Goal: Find contact information: Find contact information

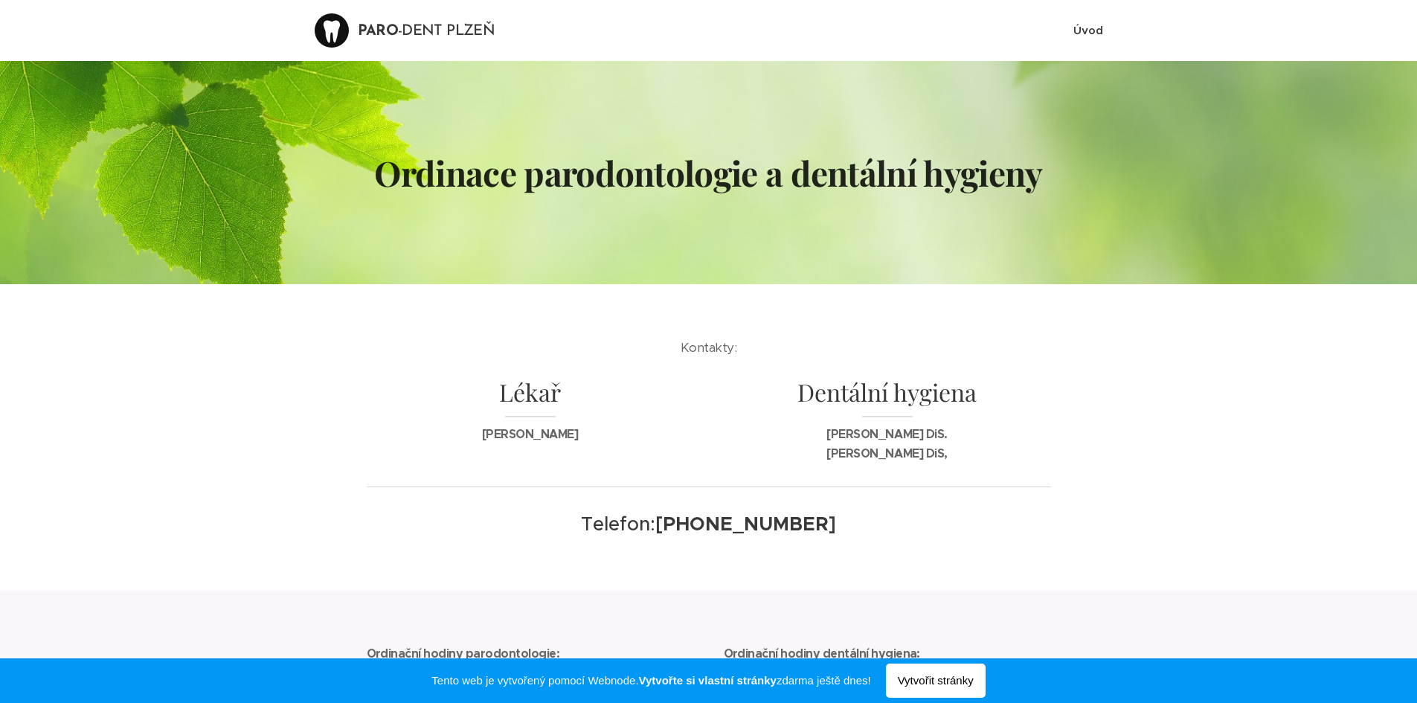
click at [1087, 27] on span "Úvod" at bounding box center [1088, 30] width 30 height 14
click at [957, 454] on p "Mgr. Lenka Malíková DiS. Terézia Jarábeková DiS," at bounding box center [887, 444] width 327 height 38
click at [956, 458] on p "Mgr. Lenka Malíková DiS. Terézia Jarábeková DiS," at bounding box center [887, 444] width 327 height 38
click at [1079, 28] on span "Úvod" at bounding box center [1088, 30] width 30 height 14
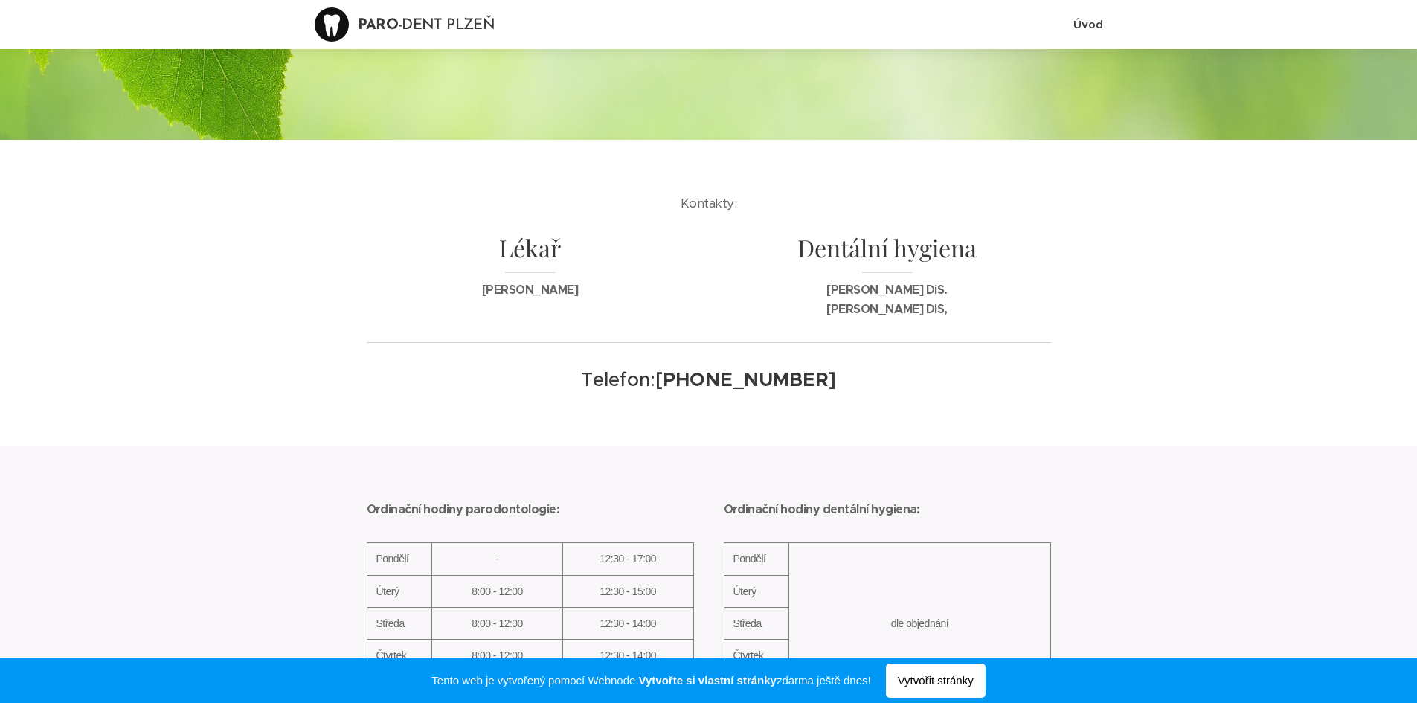
scroll to position [149, 0]
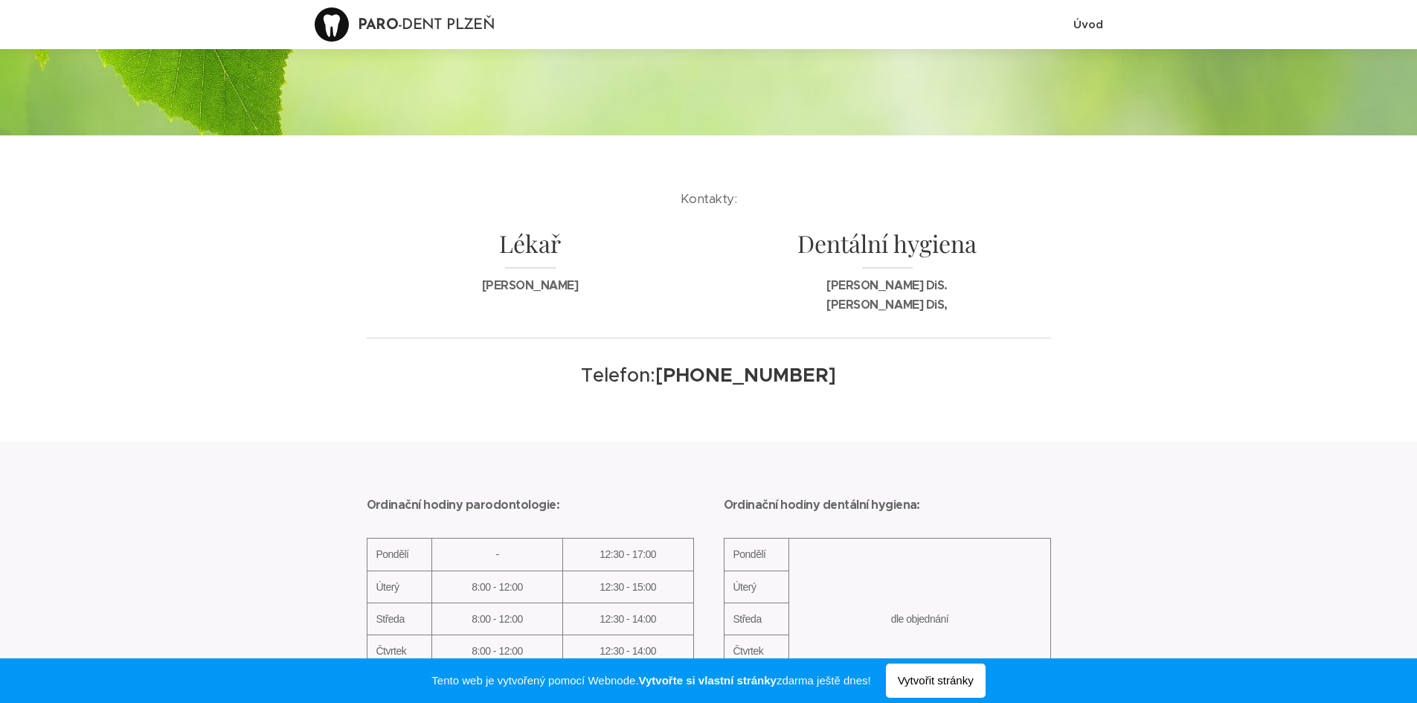
click at [956, 302] on p "Mgr. Lenka Malíková DiS. Terézia Jarábeková DiS," at bounding box center [887, 295] width 327 height 38
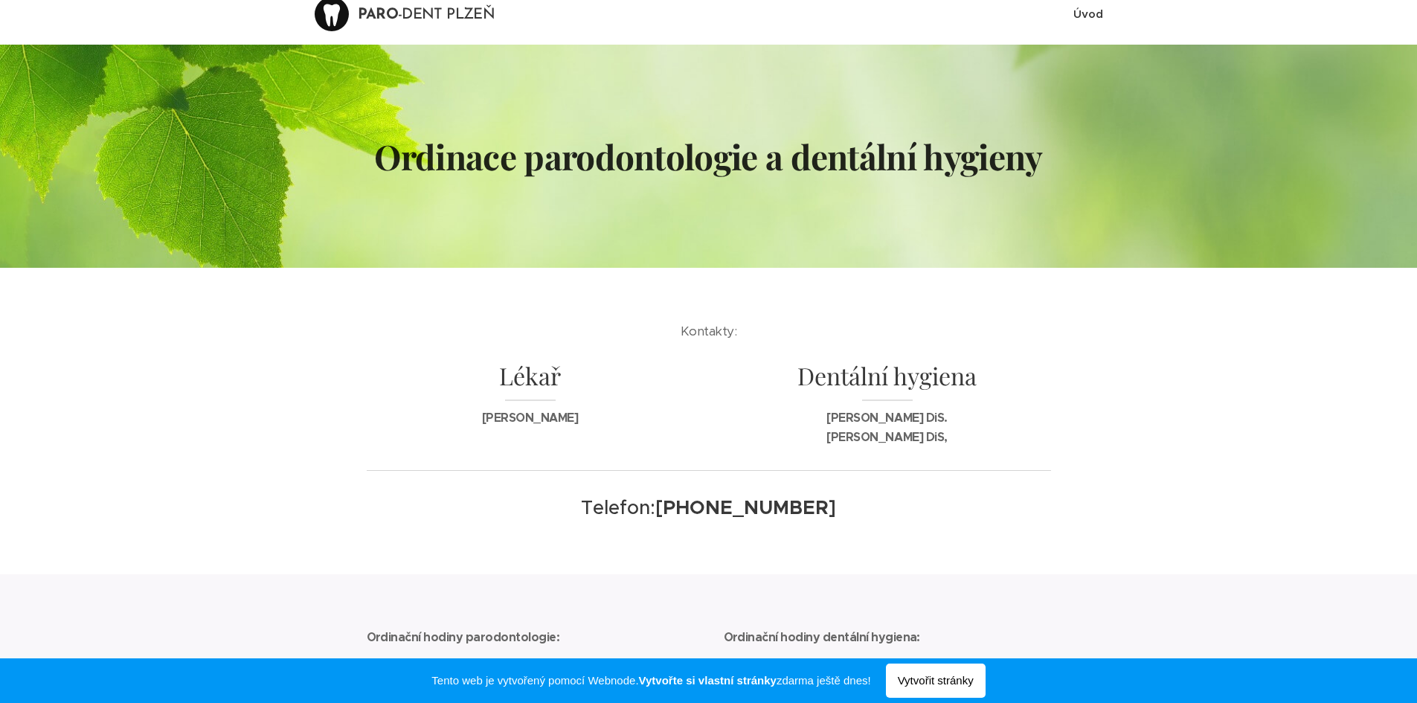
scroll to position [0, 0]
